Goal: Find specific page/section: Find specific page/section

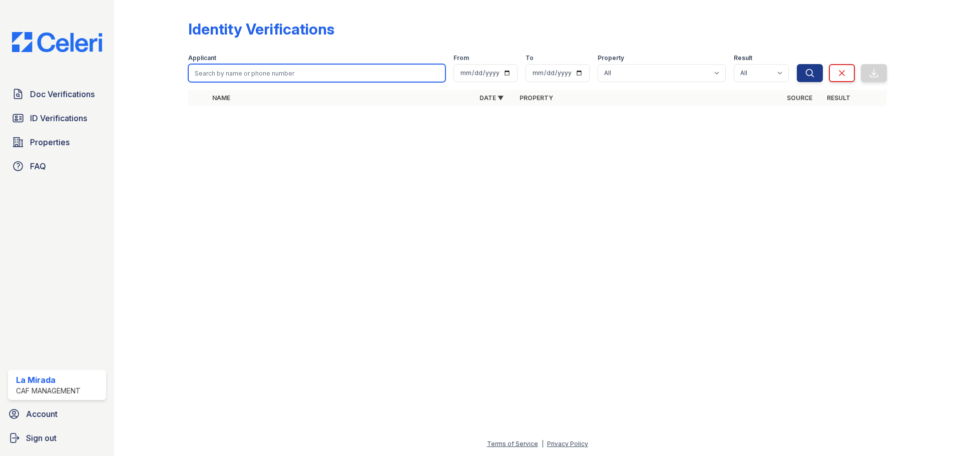
drag, startPoint x: 0, startPoint y: 0, endPoint x: 240, endPoint y: 79, distance: 252.9
click at [240, 79] on input "search" at bounding box center [316, 73] width 257 height 18
type input "maryurit"
click at [797, 64] on button "Search" at bounding box center [810, 73] width 26 height 18
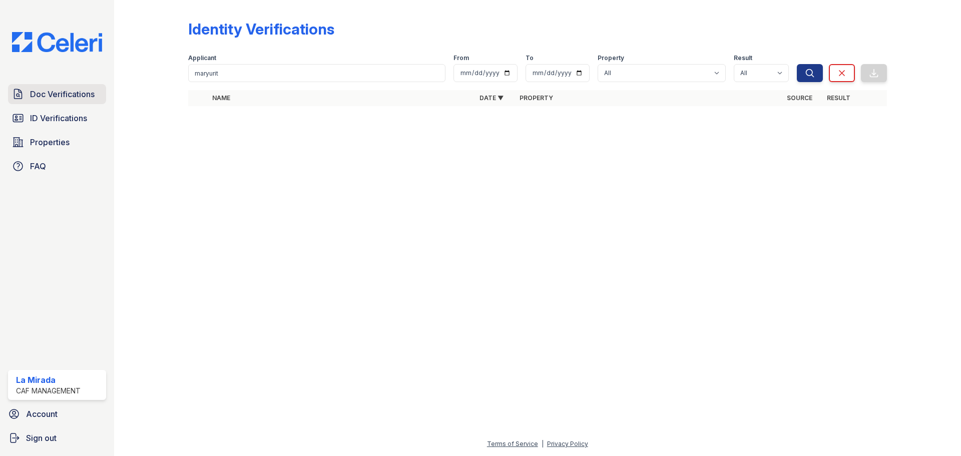
click at [73, 101] on link "Doc Verifications" at bounding box center [57, 94] width 98 height 20
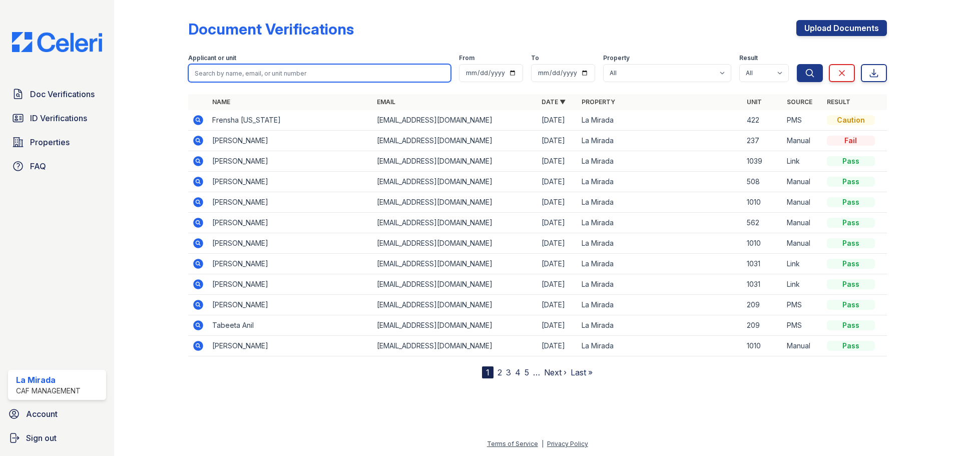
click at [247, 76] on input "search" at bounding box center [319, 73] width 263 height 18
type input "maryurit"
click at [797, 64] on button "Search" at bounding box center [810, 73] width 26 height 18
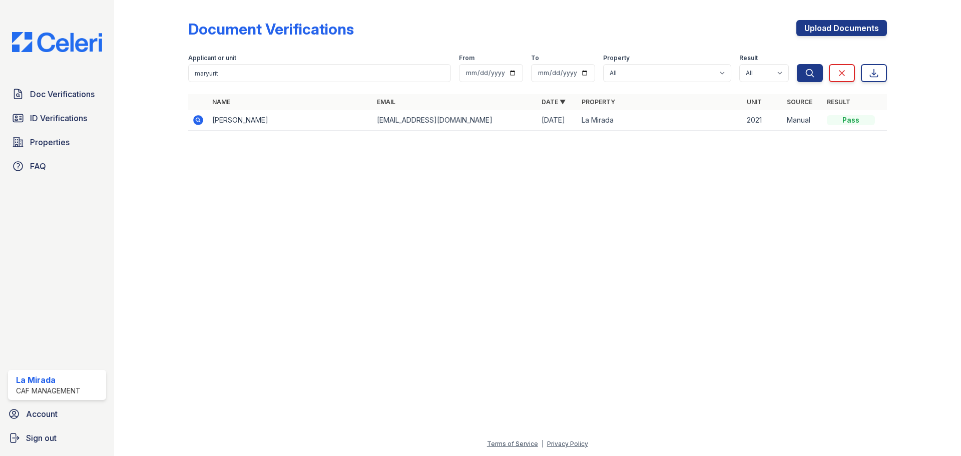
click at [251, 125] on td "Maryurit Parada" at bounding box center [290, 120] width 165 height 21
click at [196, 123] on icon at bounding box center [198, 120] width 10 height 10
